Goal: Information Seeking & Learning: Check status

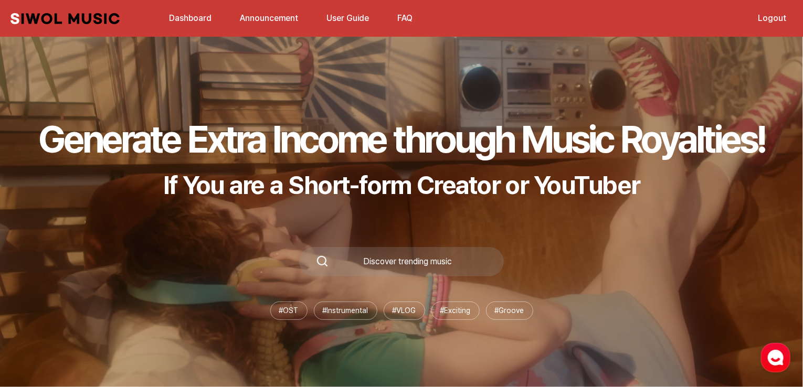
click at [200, 18] on link "Dashboard" at bounding box center [190, 18] width 55 height 23
click at [247, 18] on link "Announcement" at bounding box center [268, 18] width 71 height 23
click at [404, 23] on button "FAQ" at bounding box center [405, 18] width 28 height 25
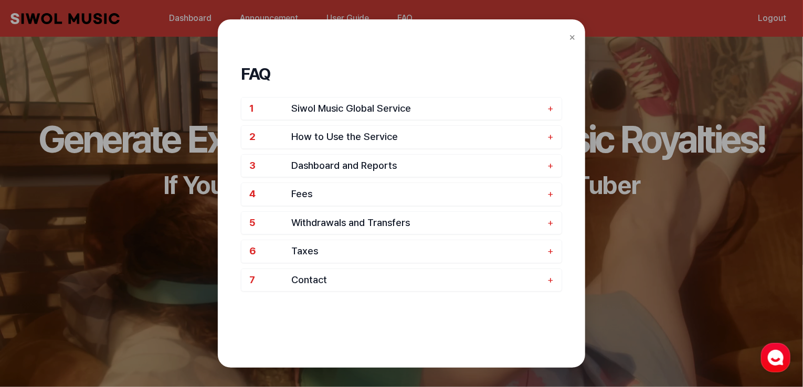
click at [380, 103] on span "Siwol Music Global Service" at bounding box center [416, 109] width 251 height 12
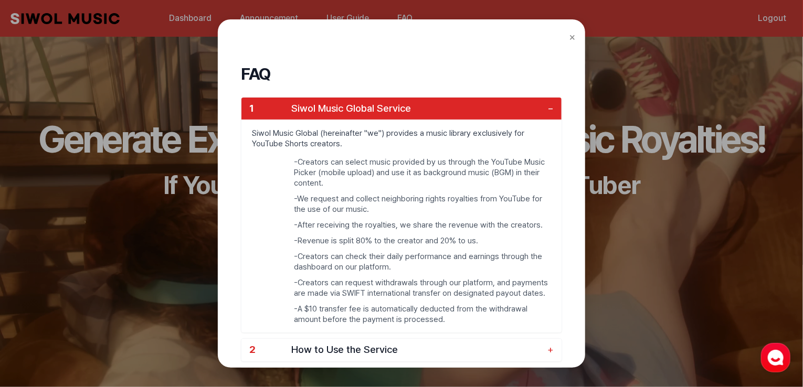
scroll to position [199, 0]
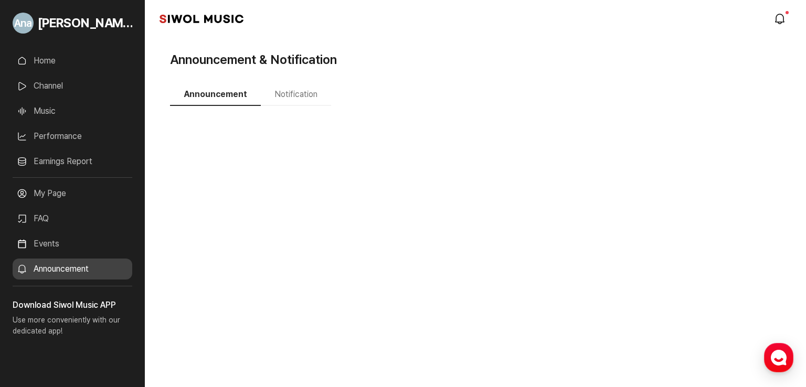
click at [292, 96] on button "Notification" at bounding box center [296, 95] width 70 height 22
click at [63, 74] on ul "Home Channel Music Performance Earnings Report More" at bounding box center [73, 113] width 120 height 127
click at [71, 81] on link "Channel" at bounding box center [73, 86] width 120 height 21
click at [59, 67] on link "Home" at bounding box center [73, 60] width 120 height 21
click at [50, 60] on link "Home" at bounding box center [73, 60] width 120 height 21
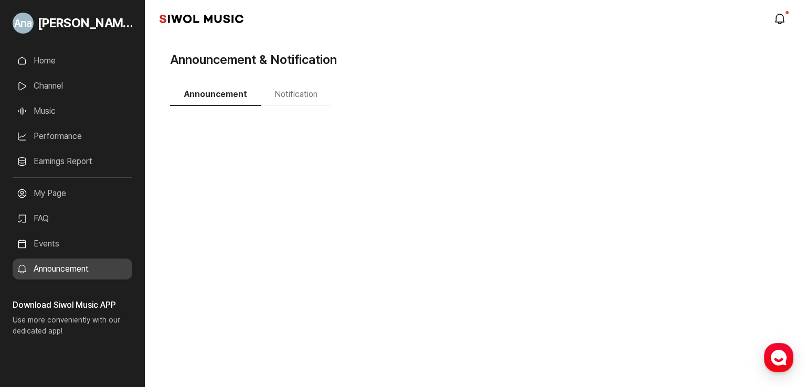
click at [50, 60] on link "Home" at bounding box center [73, 60] width 120 height 21
click at [29, 57] on link "Home" at bounding box center [73, 60] width 120 height 21
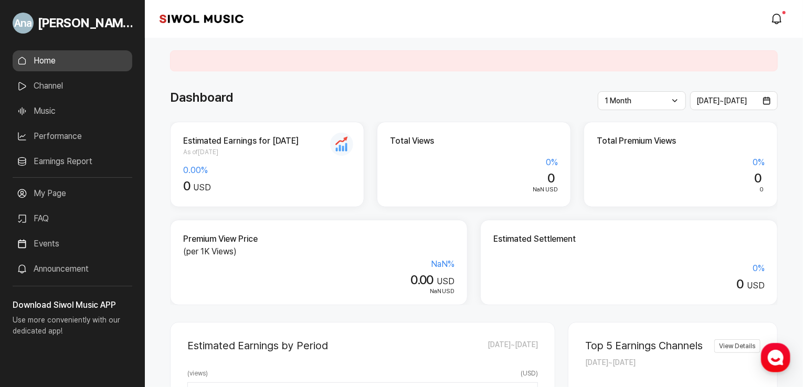
click at [55, 60] on link "Home" at bounding box center [73, 60] width 120 height 21
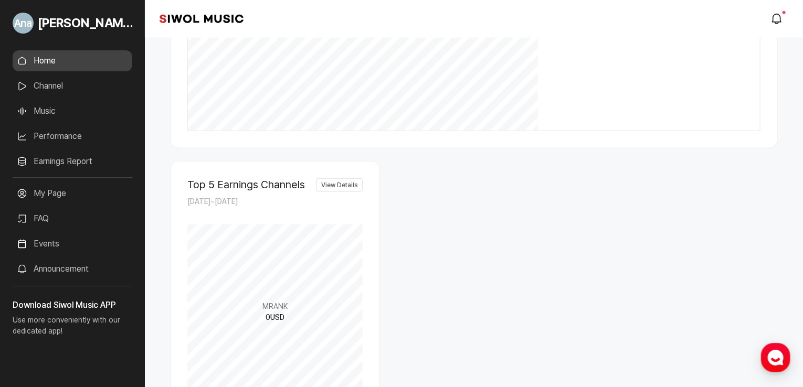
scroll to position [478, 0]
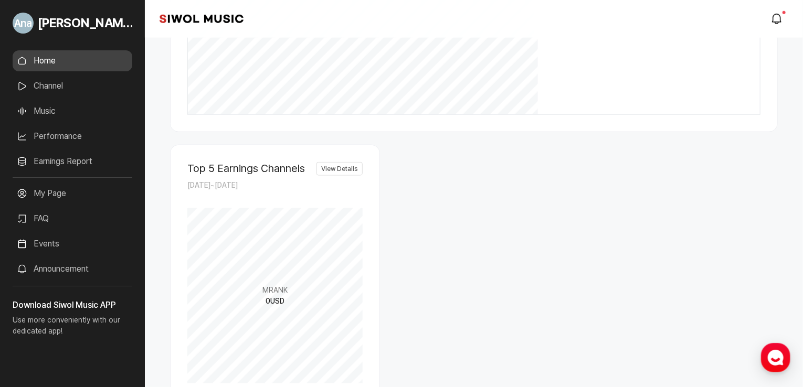
drag, startPoint x: 592, startPoint y: 271, endPoint x: 632, endPoint y: 272, distance: 39.9
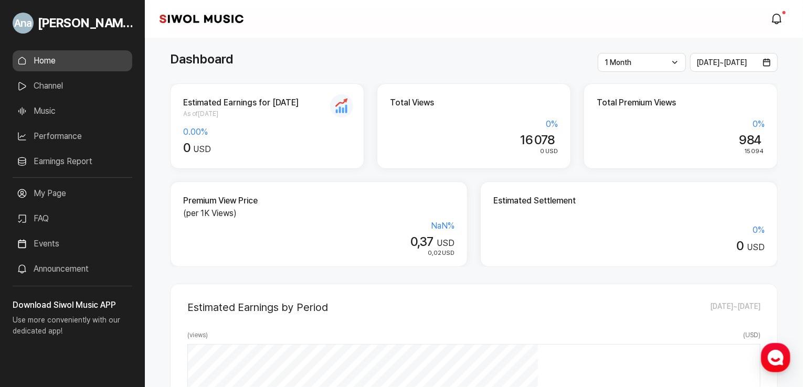
scroll to position [0, 0]
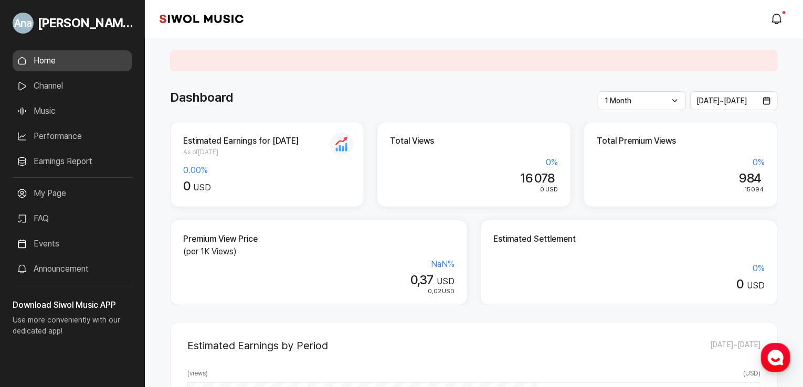
click at [231, 294] on div "0,02 USD" at bounding box center [318, 291] width 271 height 9
click at [211, 248] on p "(per 1K Views)" at bounding box center [318, 251] width 271 height 13
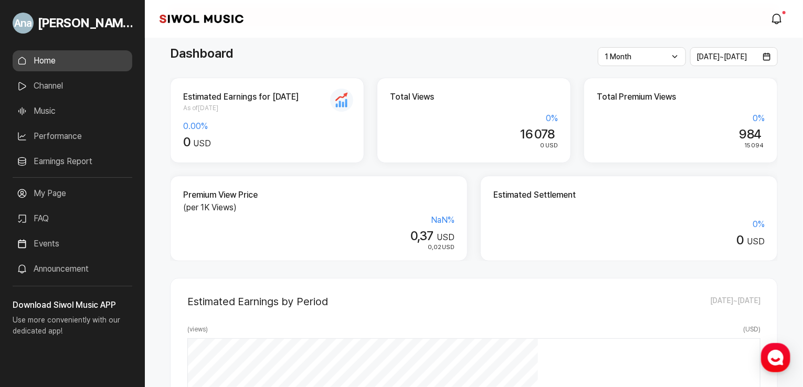
scroll to position [35, 0]
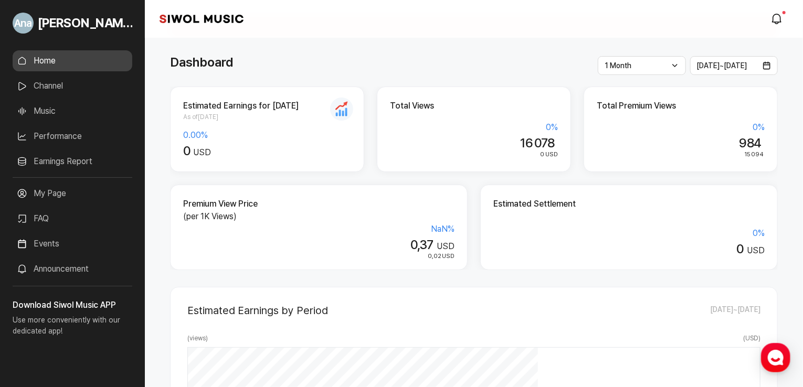
click at [484, 127] on div "0 %" at bounding box center [474, 127] width 168 height 13
click at [218, 128] on div "Estimated Earnings for [DATE] As of [DATE] 0.00 % 0 USD" at bounding box center [267, 129] width 194 height 85
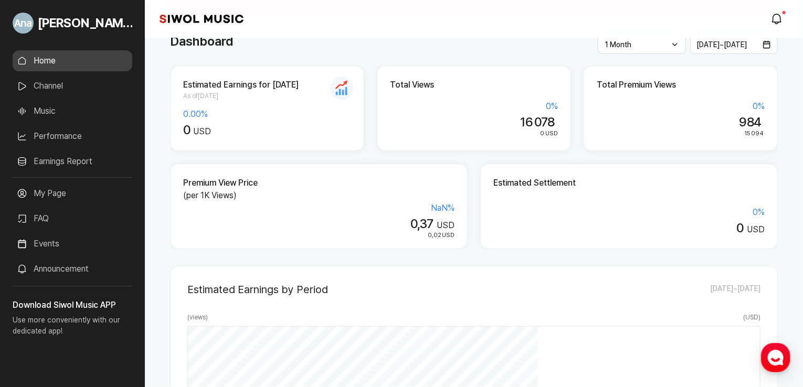
scroll to position [57, 0]
click at [646, 49] on div "1 Month Latest 1 Week 1 Month 3 Months 6 Months 1 Year" at bounding box center [641, 44] width 88 height 19
click at [638, 69] on li "Latest" at bounding box center [641, 67] width 74 height 20
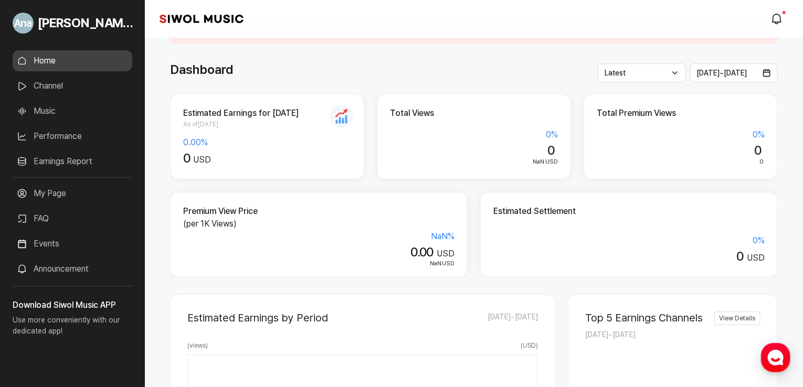
scroll to position [0, 0]
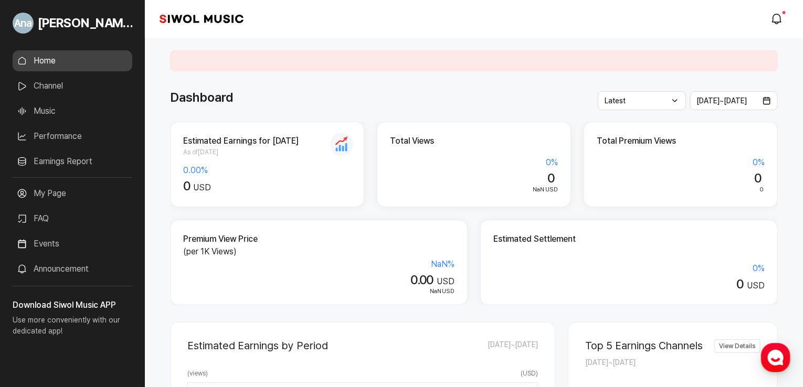
click at [642, 99] on div "Latest Latest 1 Week 1 Month 3 Months 6 Months 1 Year" at bounding box center [641, 100] width 88 height 19
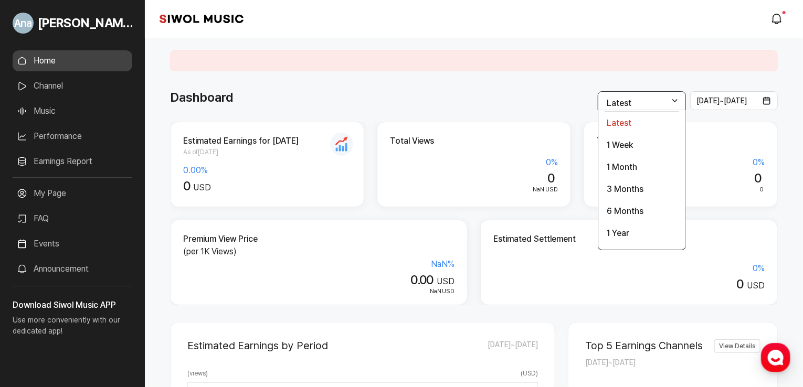
click at [639, 169] on li "1 Month" at bounding box center [641, 167] width 74 height 20
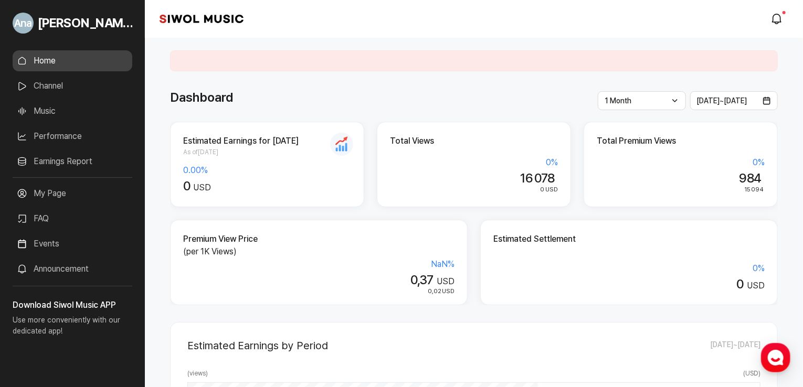
scroll to position [4, 0]
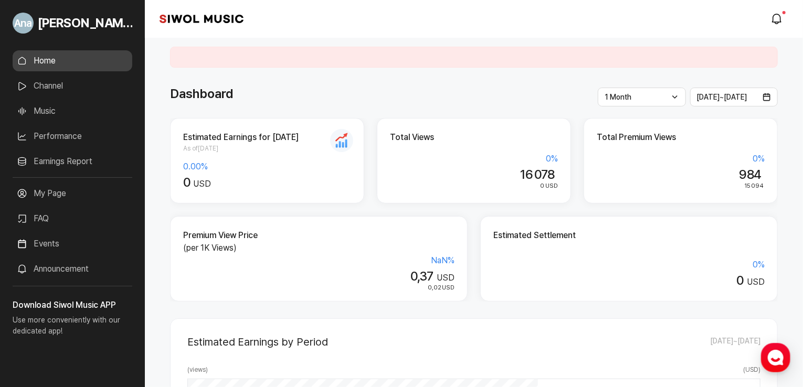
click at [346, 137] on h2 "Estimated Earnings for [DATE]" at bounding box center [267, 137] width 168 height 13
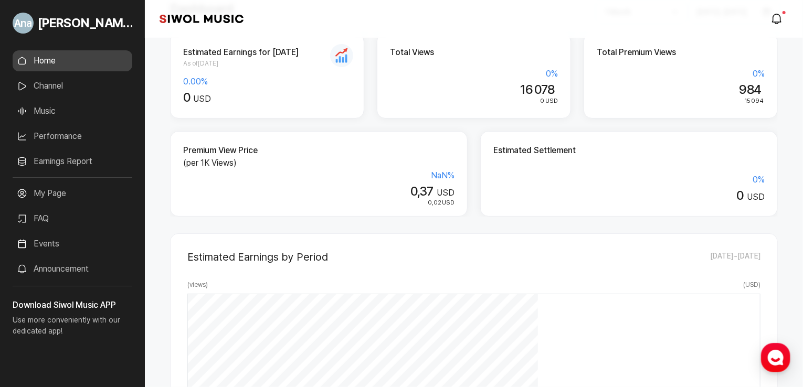
scroll to position [83, 0]
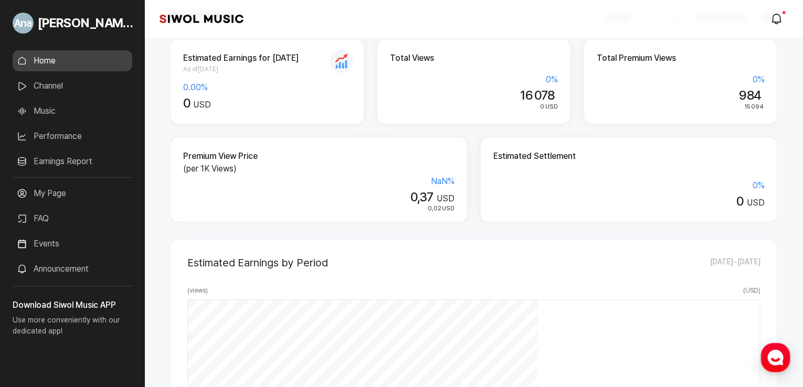
click at [422, 207] on div "0,02 USD" at bounding box center [318, 208] width 271 height 9
click at [419, 184] on div "NaN %" at bounding box center [318, 181] width 271 height 13
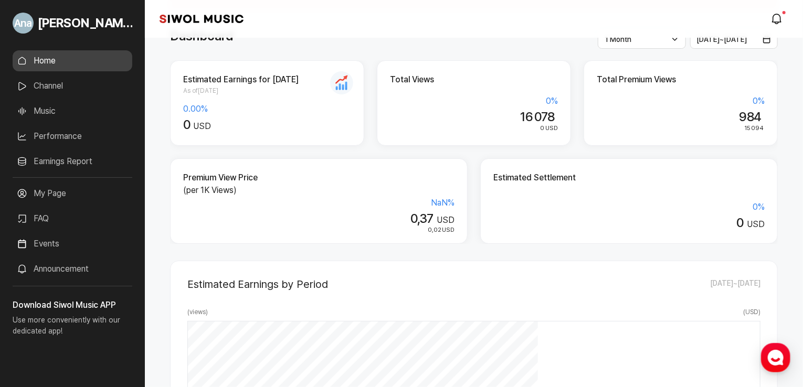
scroll to position [0, 0]
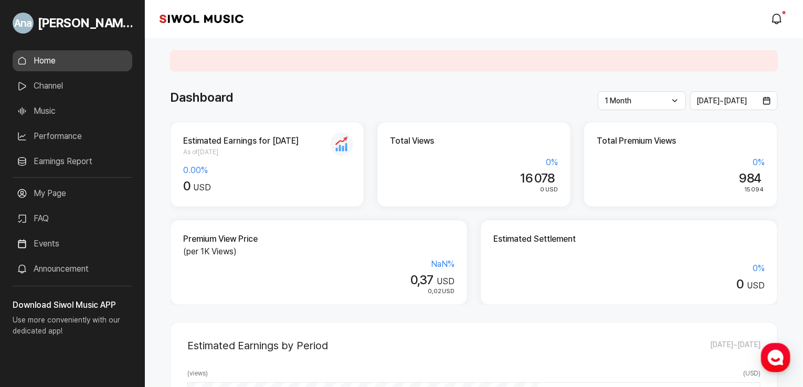
click at [188, 185] on span "0" at bounding box center [186, 185] width 7 height 15
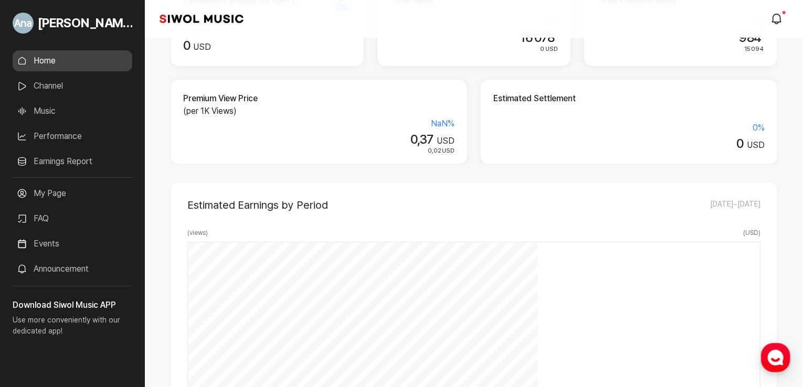
scroll to position [132, 0]
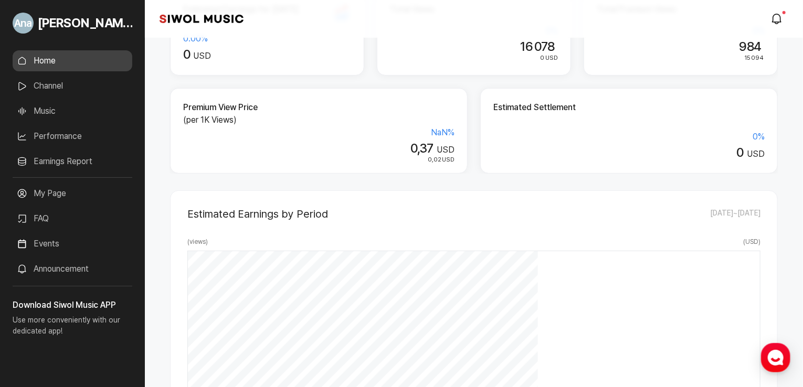
click at [429, 158] on span "0,02" at bounding box center [434, 159] width 14 height 7
drag, startPoint x: 433, startPoint y: 158, endPoint x: 443, endPoint y: 158, distance: 10.0
click at [443, 158] on div "0,02 USD" at bounding box center [318, 159] width 271 height 9
click at [451, 159] on div "0,02 USD" at bounding box center [318, 159] width 271 height 9
drag, startPoint x: 461, startPoint y: 159, endPoint x: 424, endPoint y: 160, distance: 36.7
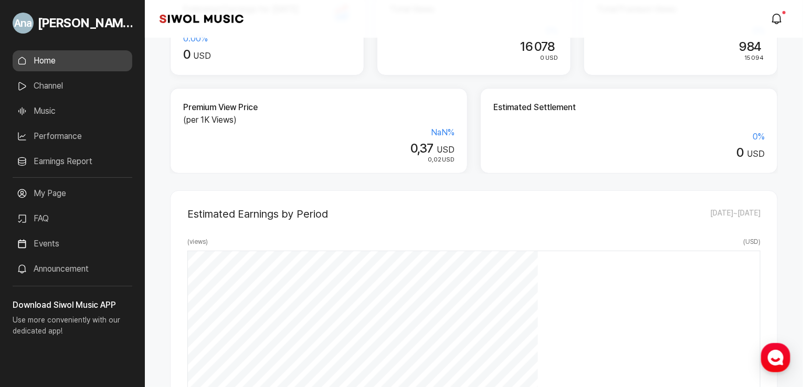
click at [424, 160] on div "Premium View Price (per 1K Views) NaN % 0,37 USD 0,02 USD" at bounding box center [318, 130] width 297 height 85
click at [422, 147] on span "0,37" at bounding box center [421, 148] width 23 height 15
click at [440, 129] on div "NaN %" at bounding box center [318, 132] width 271 height 13
click at [445, 131] on div "NaN %" at bounding box center [318, 132] width 271 height 13
drag, startPoint x: 426, startPoint y: 159, endPoint x: 462, endPoint y: 159, distance: 36.2
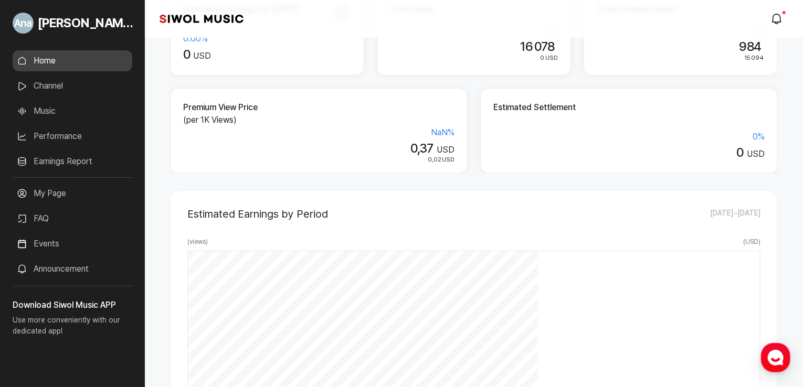
click at [462, 159] on div "Premium View Price (per 1K Views) NaN % 0,37 USD 0,02 USD" at bounding box center [318, 130] width 297 height 85
click at [93, 272] on link "Announcement" at bounding box center [73, 269] width 120 height 21
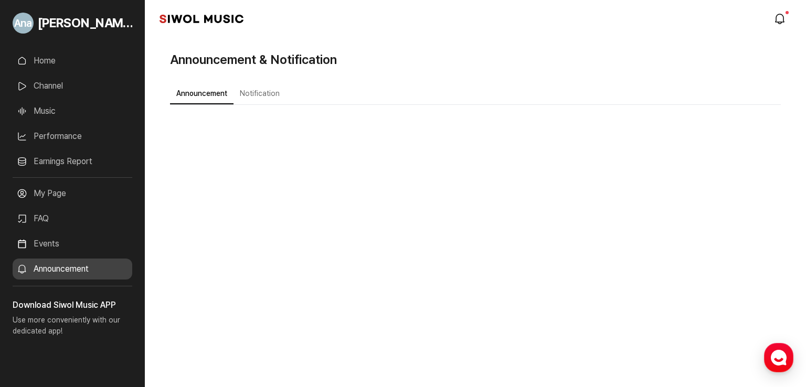
click at [65, 157] on link "Earnings Report" at bounding box center [73, 161] width 120 height 21
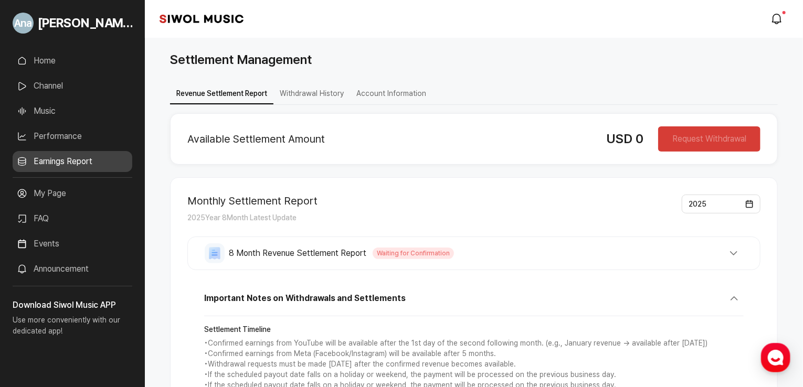
click at [65, 56] on link "Home" at bounding box center [73, 60] width 120 height 21
click at [52, 67] on link "Home" at bounding box center [73, 60] width 120 height 21
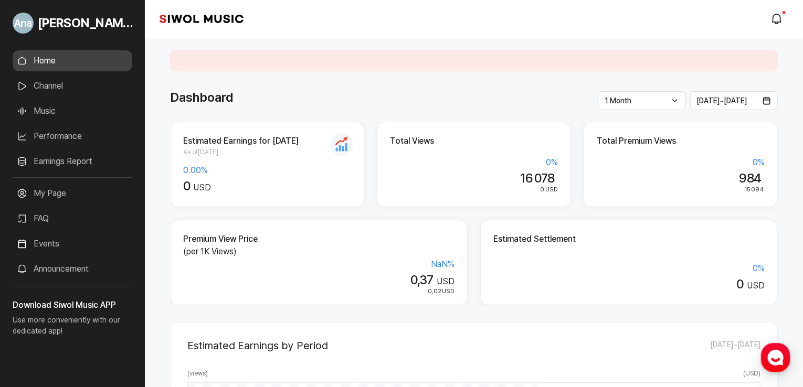
drag, startPoint x: 406, startPoint y: 284, endPoint x: 457, endPoint y: 280, distance: 51.5
click at [457, 280] on div "Premium View Price (per 1K Views) NaN % 0,37 USD 0,02 USD" at bounding box center [318, 262] width 297 height 85
click at [398, 347] on div "Estimated Earnings by Period [DATE] ~ [DATE]" at bounding box center [473, 345] width 573 height 13
drag, startPoint x: 736, startPoint y: 181, endPoint x: 764, endPoint y: 179, distance: 28.4
click at [764, 179] on div "984" at bounding box center [680, 178] width 168 height 15
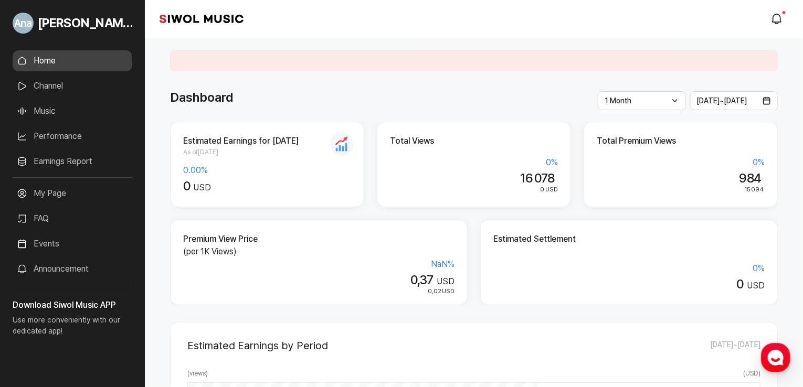
click at [652, 218] on div "Estimated Earnings for [DATE] As of [DATE] 0.00 % 0 USD Total Views 0 % 16 078 …" at bounding box center [473, 214] width 607 height 184
drag, startPoint x: 427, startPoint y: 292, endPoint x: 464, endPoint y: 292, distance: 36.7
click at [464, 292] on div "Premium View Price (per 1K Views) NaN % 0,37 USD 0,02 USD" at bounding box center [318, 262] width 297 height 85
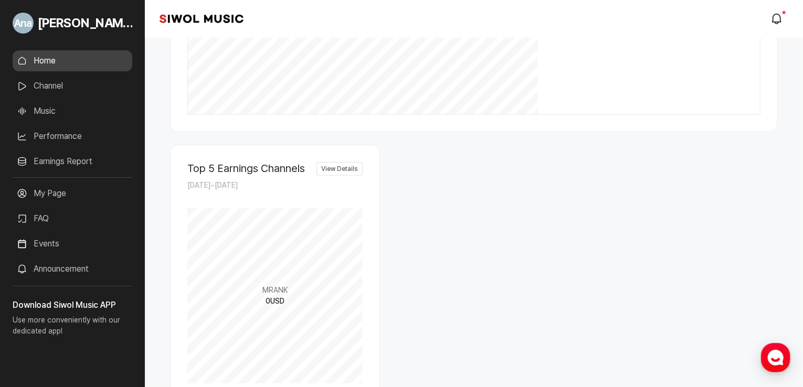
scroll to position [269, 0]
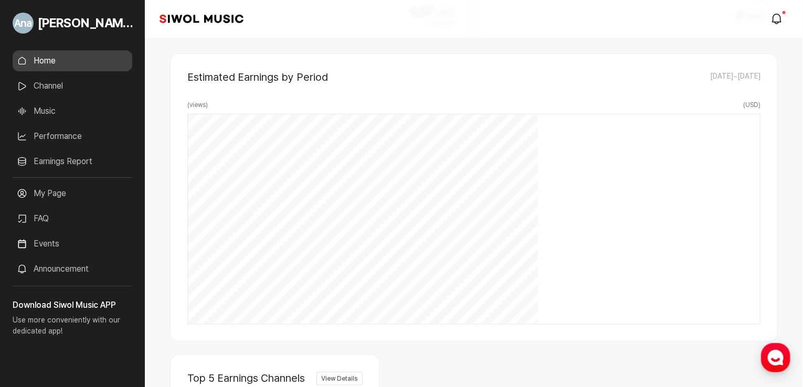
drag, startPoint x: 691, startPoint y: 316, endPoint x: 726, endPoint y: 322, distance: 35.6
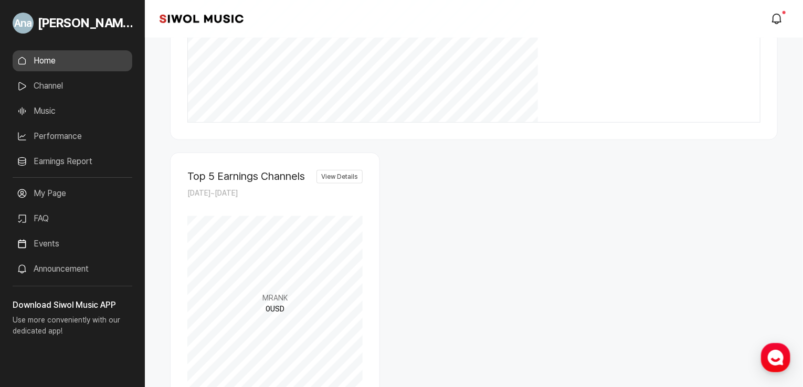
scroll to position [478, 0]
click at [781, 9] on link "modal.notifications" at bounding box center [777, 18] width 21 height 21
click at [774, 22] on icon "modal.notifications" at bounding box center [776, 19] width 13 height 13
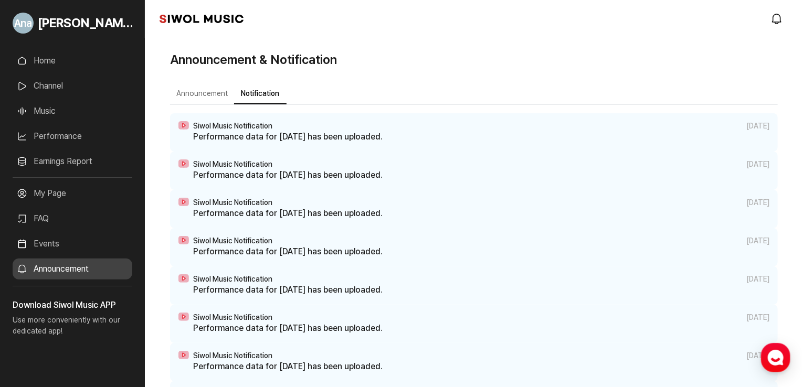
click at [290, 133] on p "Performance data for [DATE] has been uploaded." at bounding box center [481, 137] width 576 height 13
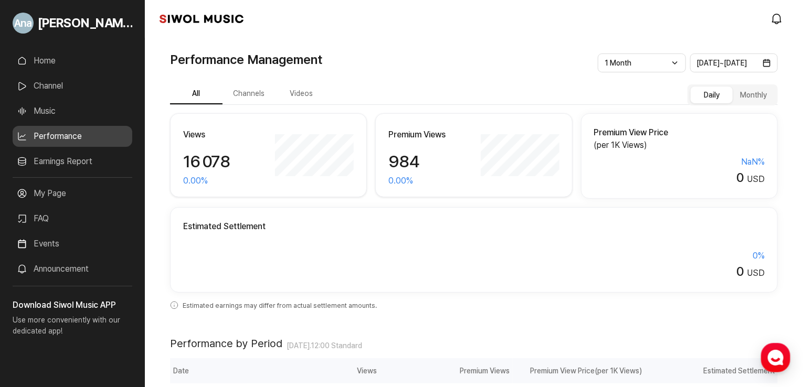
scroll to position [81, 0]
